Goal: Navigation & Orientation: Find specific page/section

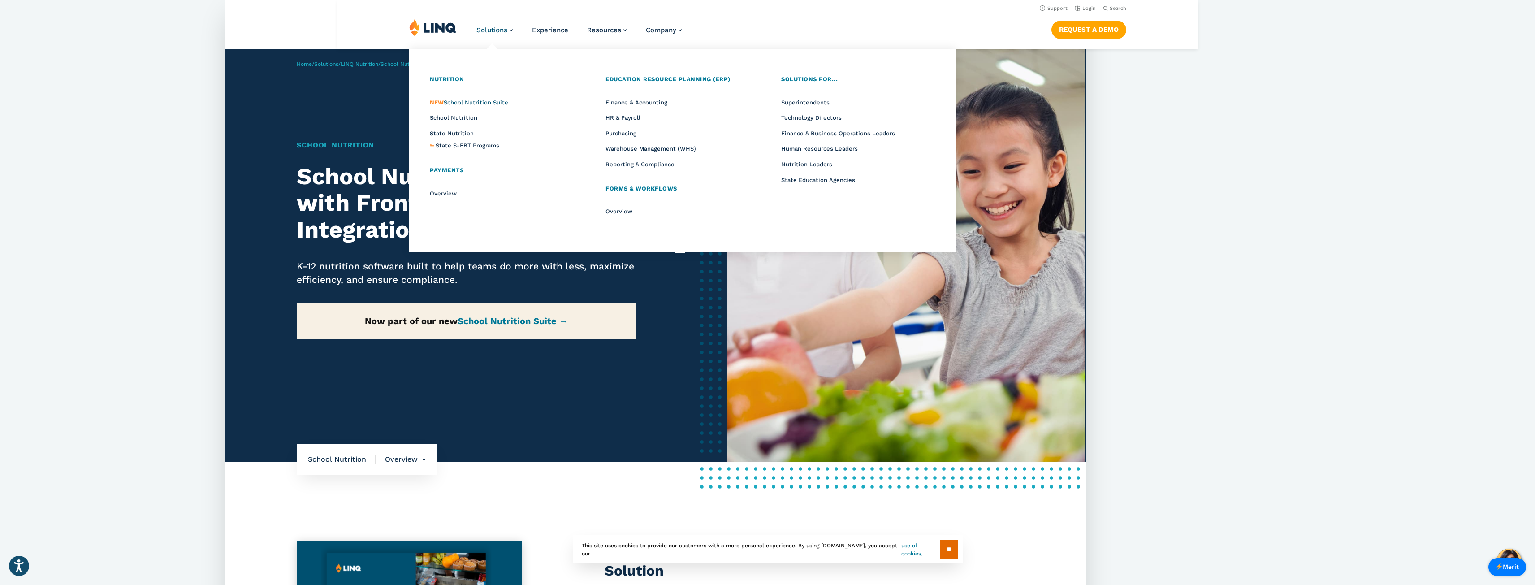
click at [487, 103] on span "NEW School Nutrition Suite" at bounding box center [469, 102] width 78 height 7
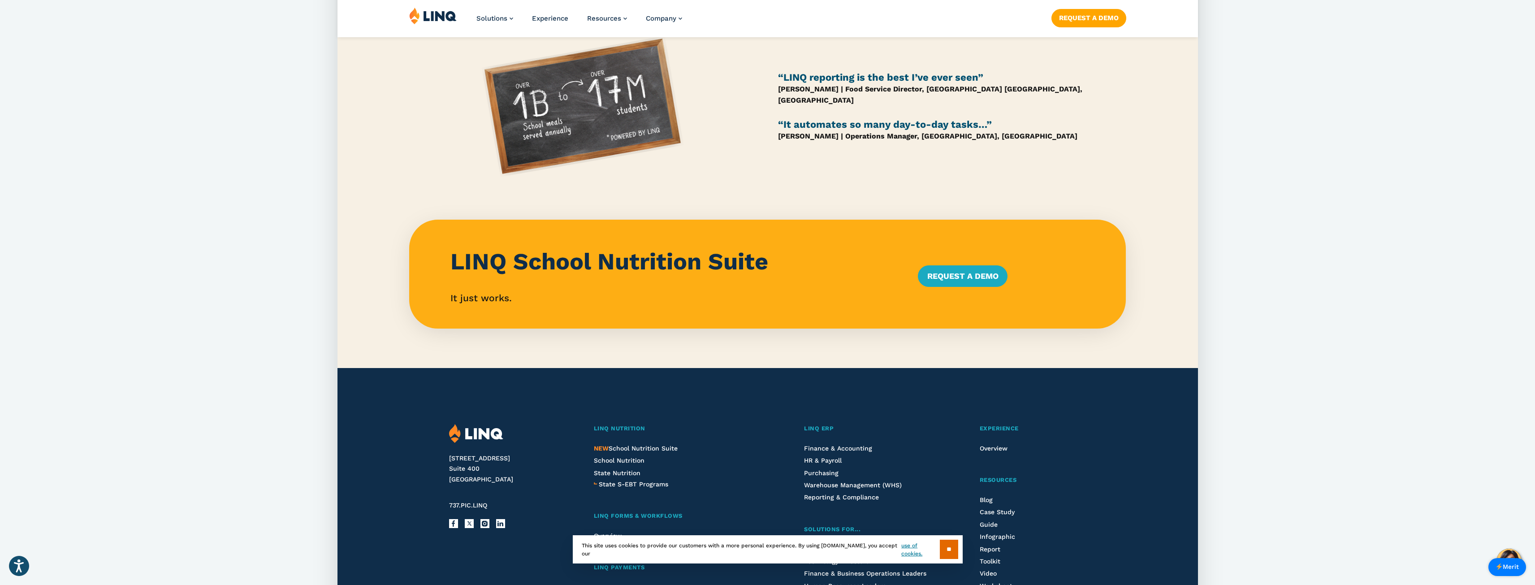
scroll to position [762, 0]
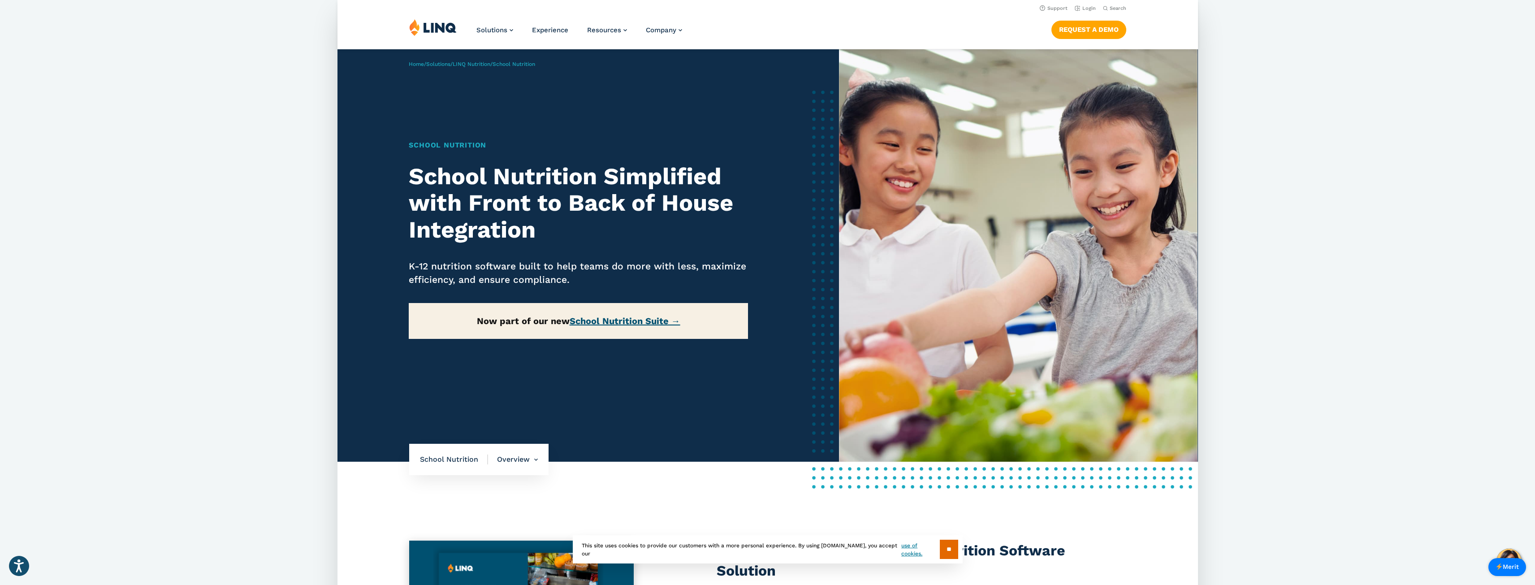
click at [636, 321] on link "School Nutrition Suite →" at bounding box center [625, 321] width 111 height 11
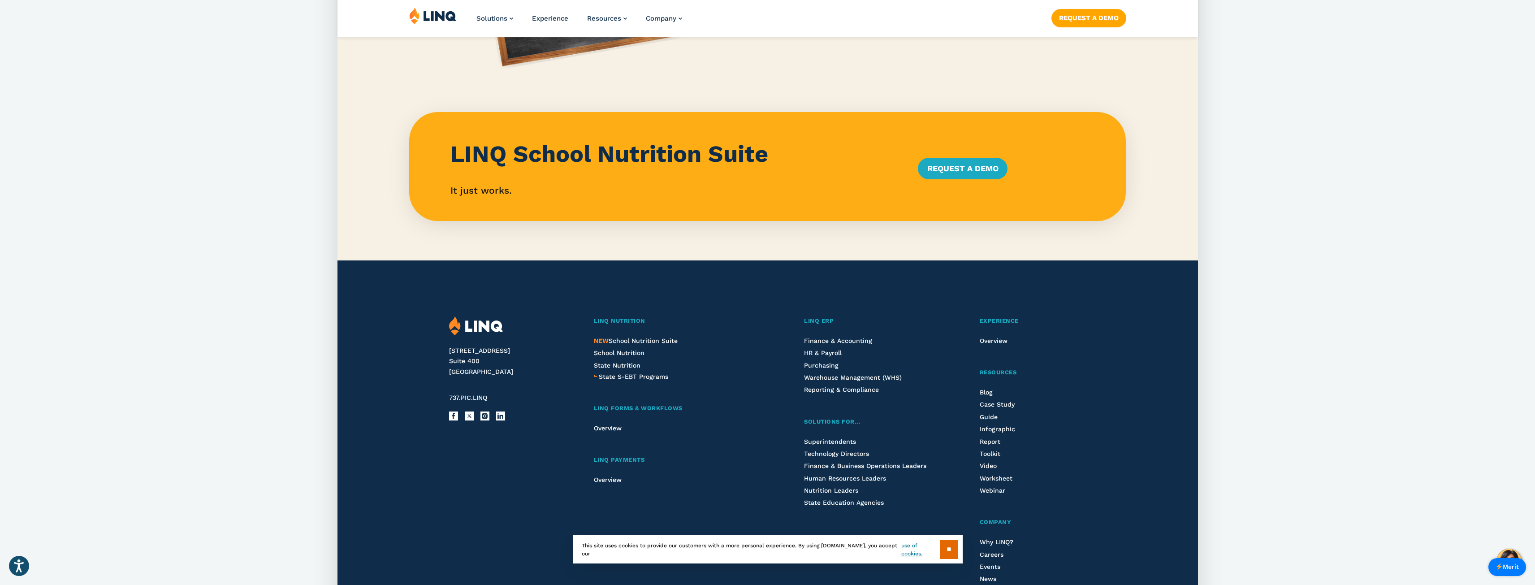
scroll to position [852, 0]
